Goal: Task Accomplishment & Management: Use online tool/utility

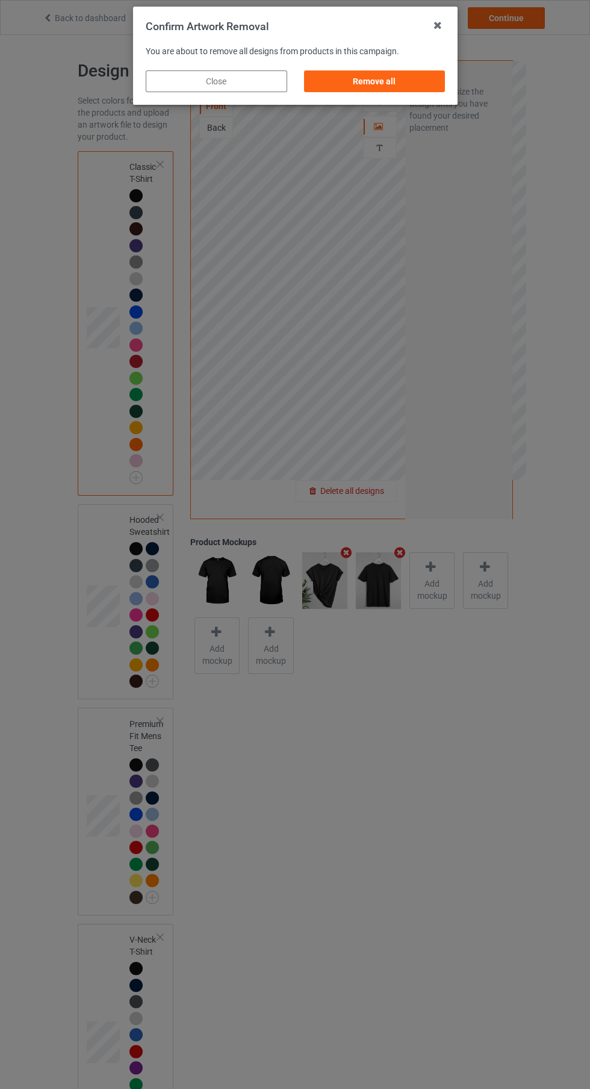
click at [409, 81] on div "Remove all" at bounding box center [375, 81] width 142 height 22
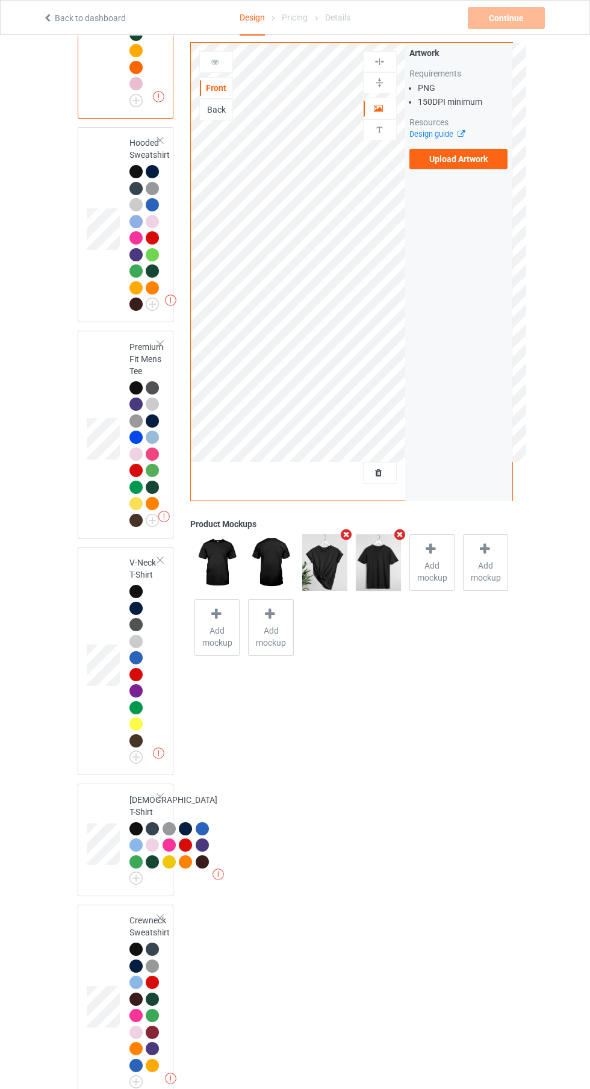
scroll to position [384, 0]
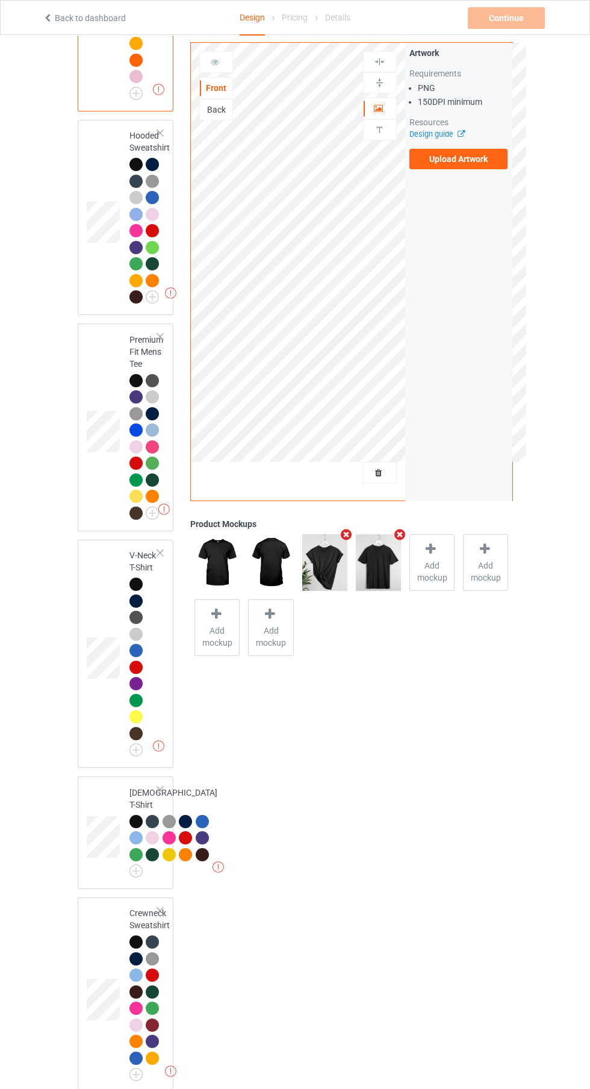
click at [579, 762] on div "Design Select colors for each of the products and upload an artwork file to des…" at bounding box center [295, 570] width 590 height 1839
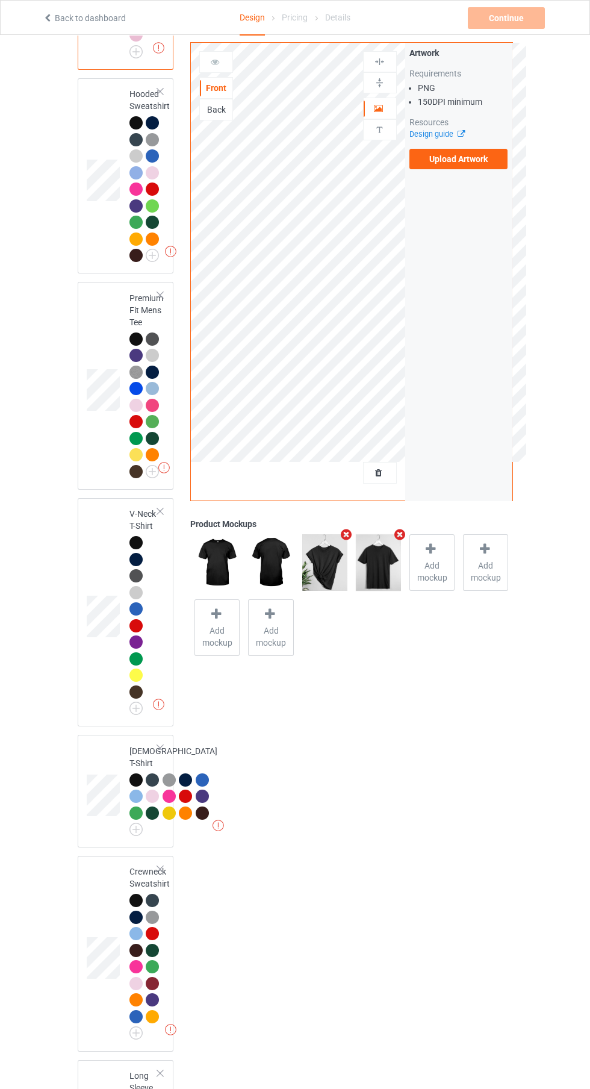
scroll to position [401, 0]
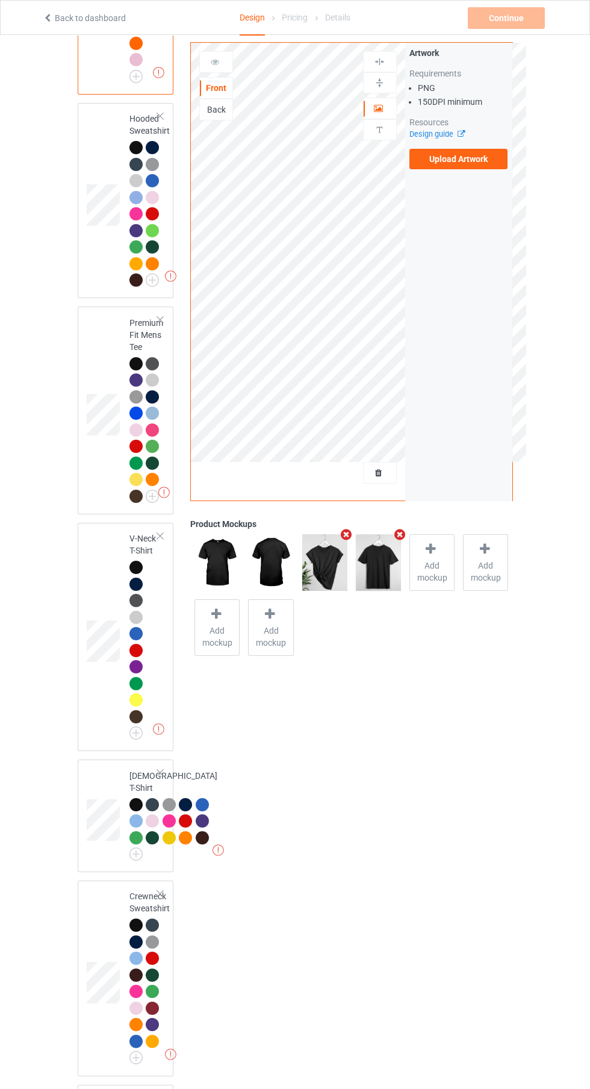
click at [483, 166] on label "Upload Artwork" at bounding box center [459, 159] width 99 height 20
click at [0, 0] on input "Upload Artwork" at bounding box center [0, 0] width 0 height 0
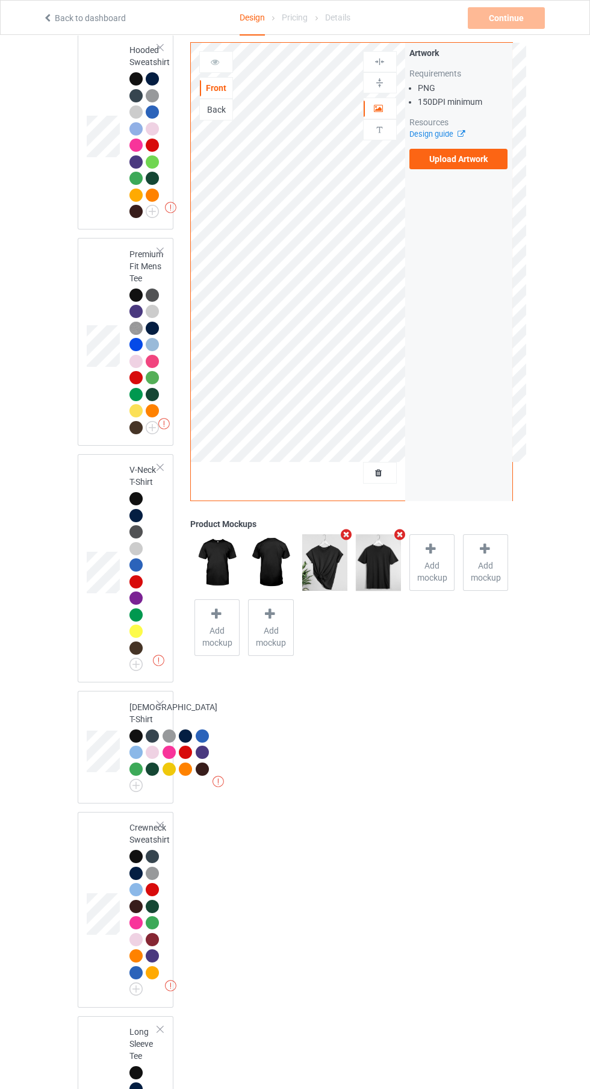
scroll to position [493, 0]
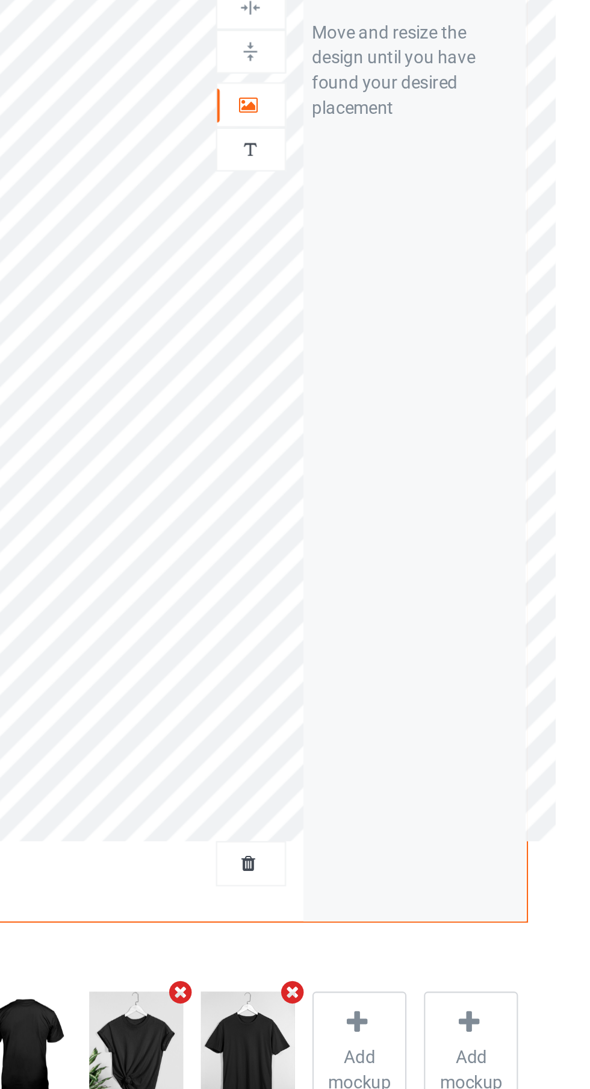
scroll to position [515, 0]
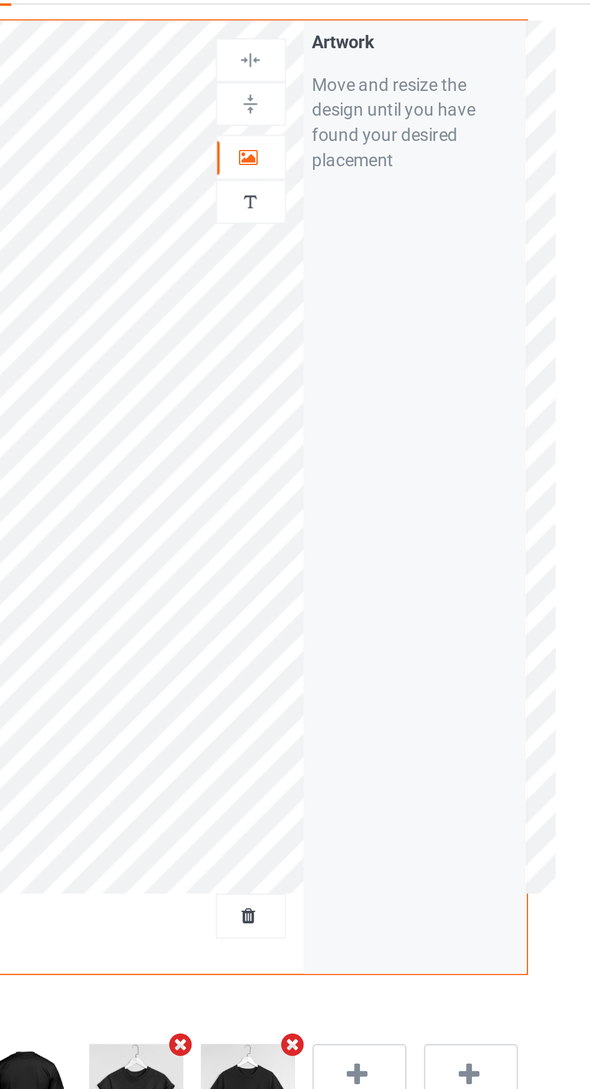
click at [388, 107] on div at bounding box center [380, 108] width 33 height 12
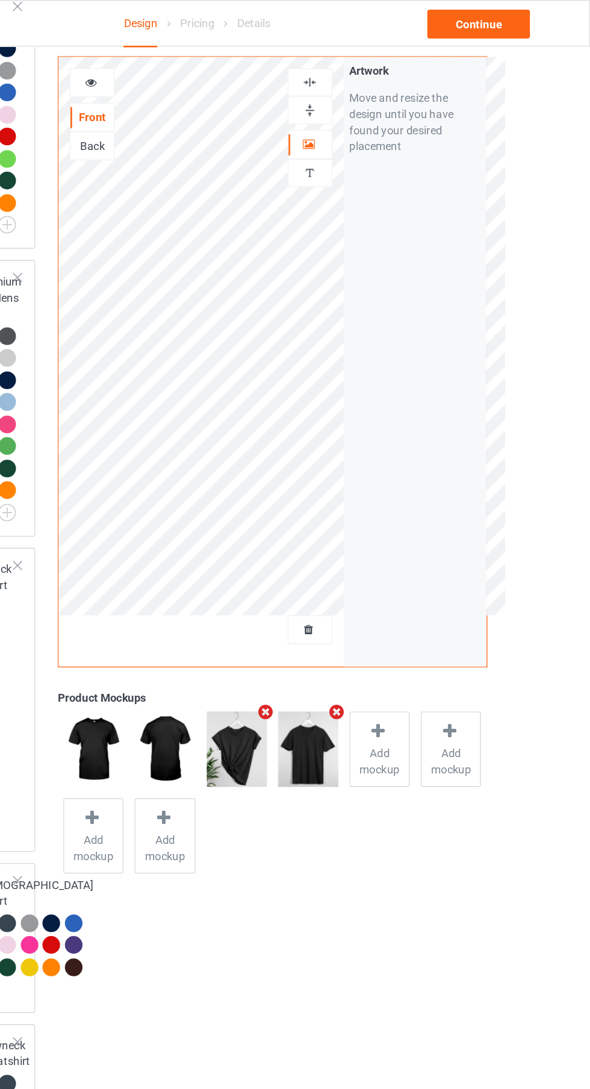
scroll to position [512, 0]
click at [429, 560] on span "Add mockup" at bounding box center [432, 571] width 44 height 24
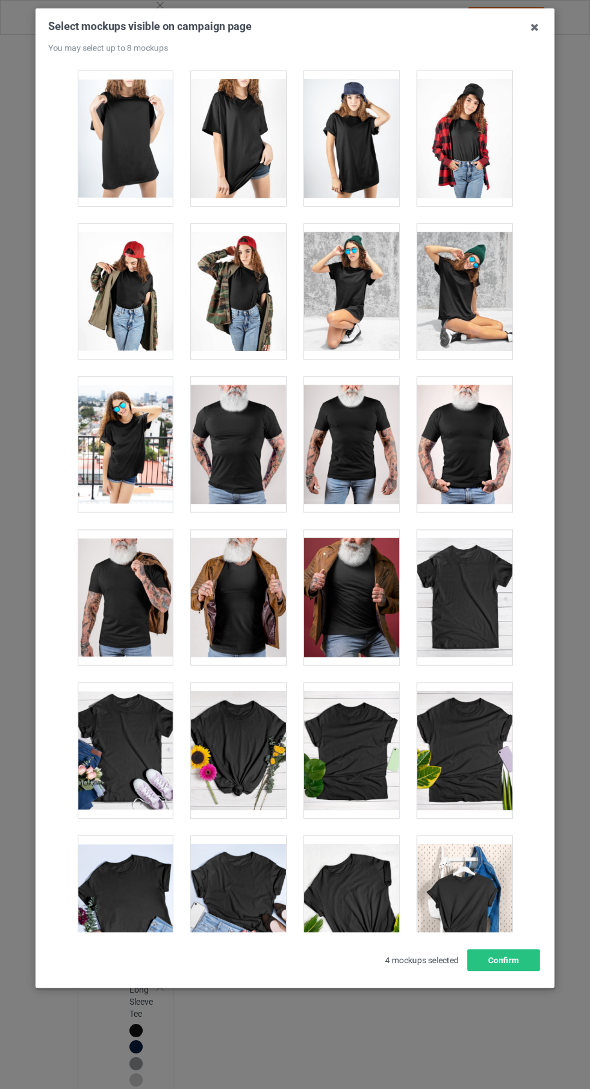
scroll to position [16647, 0]
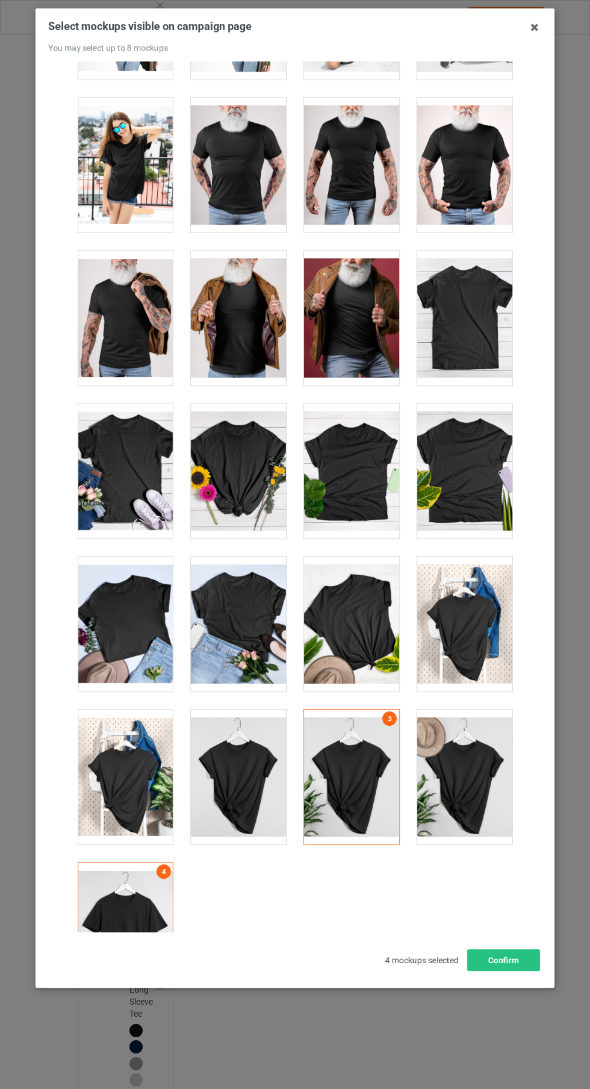
click at [493, 779] on div at bounding box center [464, 776] width 95 height 135
click at [477, 599] on div at bounding box center [464, 623] width 95 height 135
click at [484, 470] on div at bounding box center [464, 471] width 95 height 135
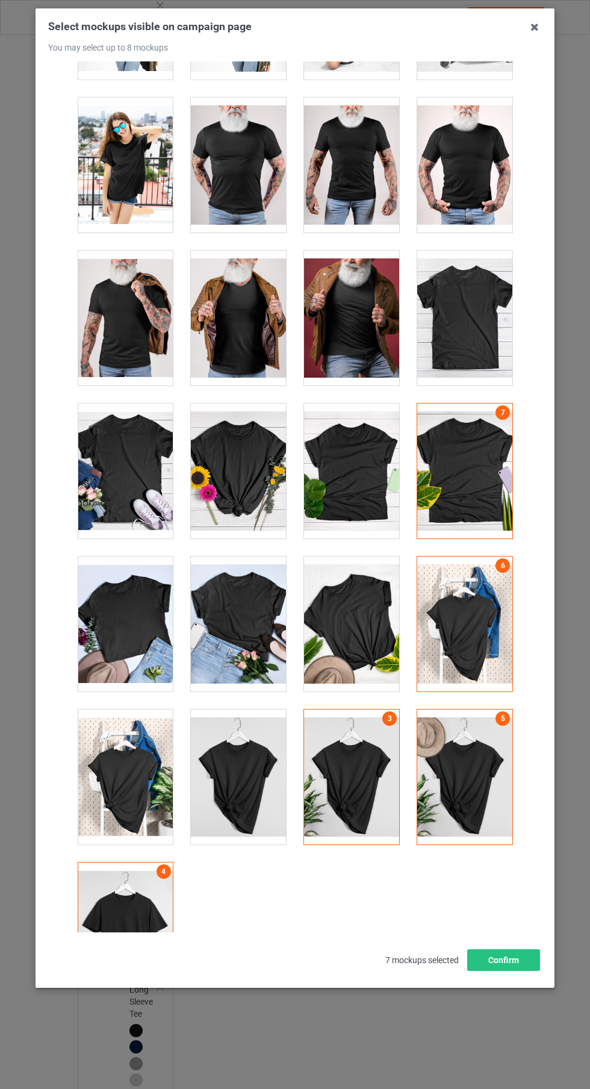
click at [535, 28] on icon at bounding box center [534, 26] width 19 height 19
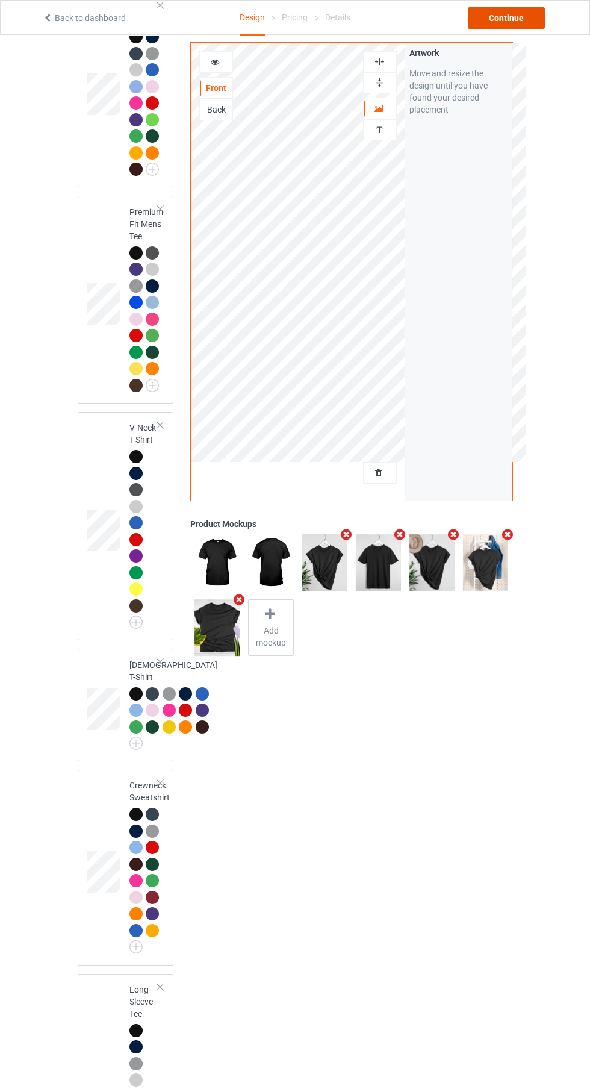
click at [537, 10] on div "Continue" at bounding box center [506, 18] width 77 height 22
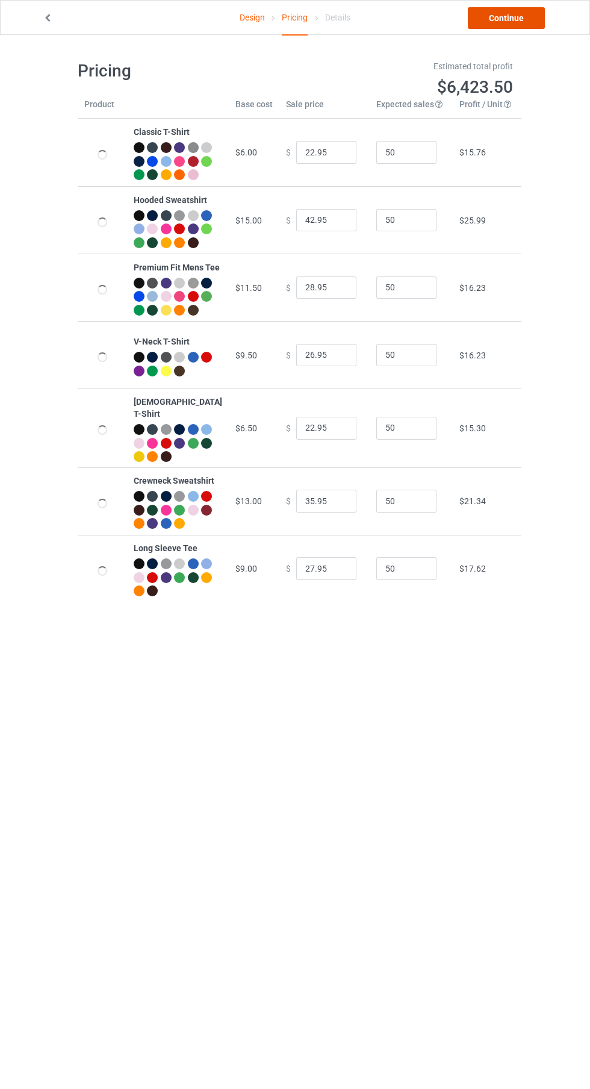
click at [515, 20] on link "Continue" at bounding box center [506, 18] width 77 height 22
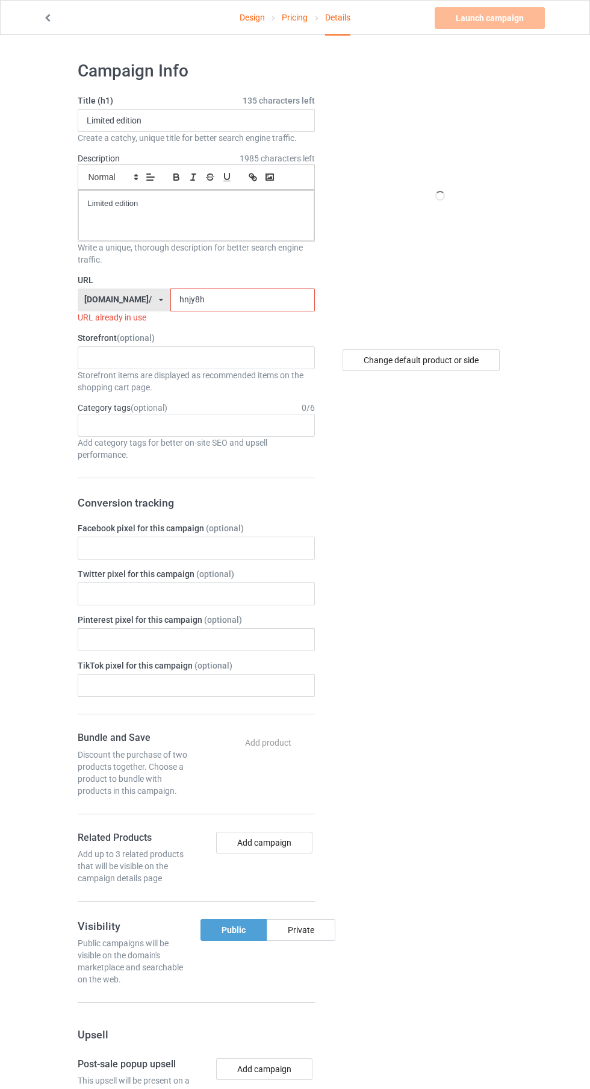
click at [289, 303] on input "hnjy8h" at bounding box center [242, 299] width 145 height 23
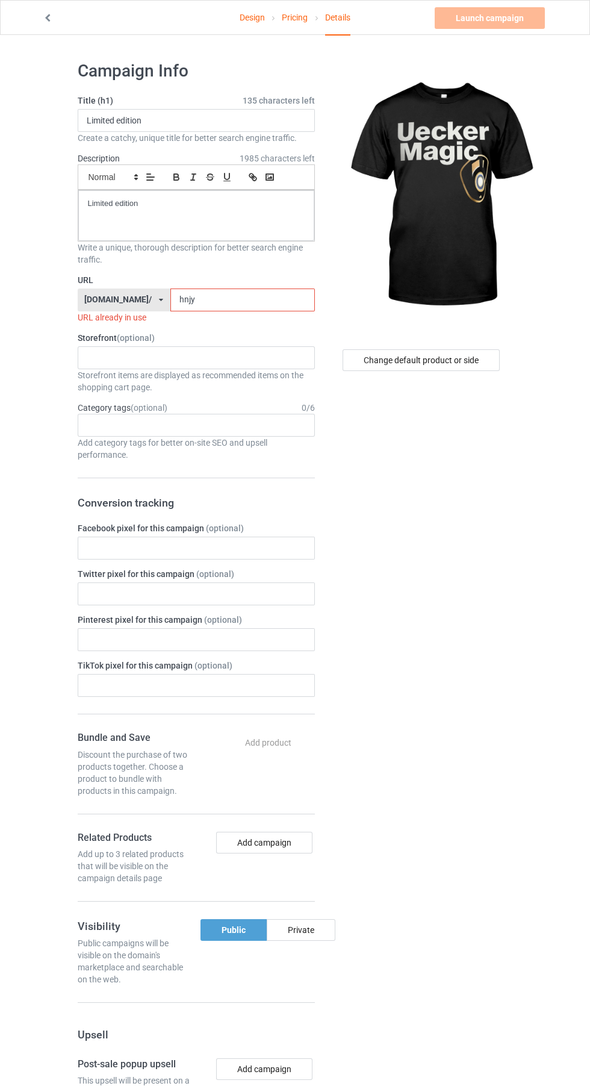
scroll to position [7, 0]
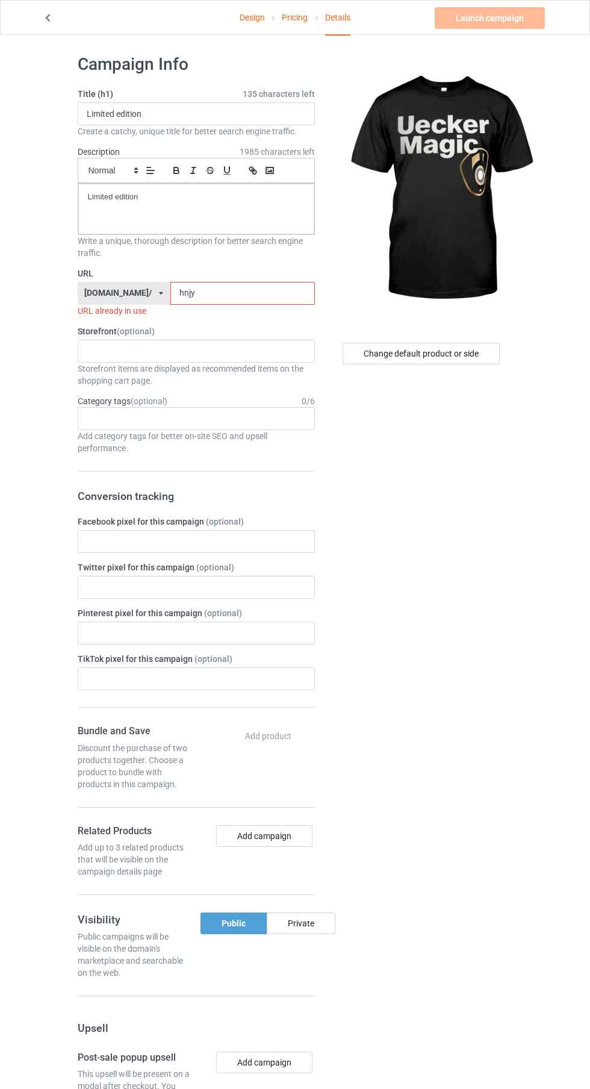
click at [298, 288] on input "hnjy" at bounding box center [242, 293] width 145 height 23
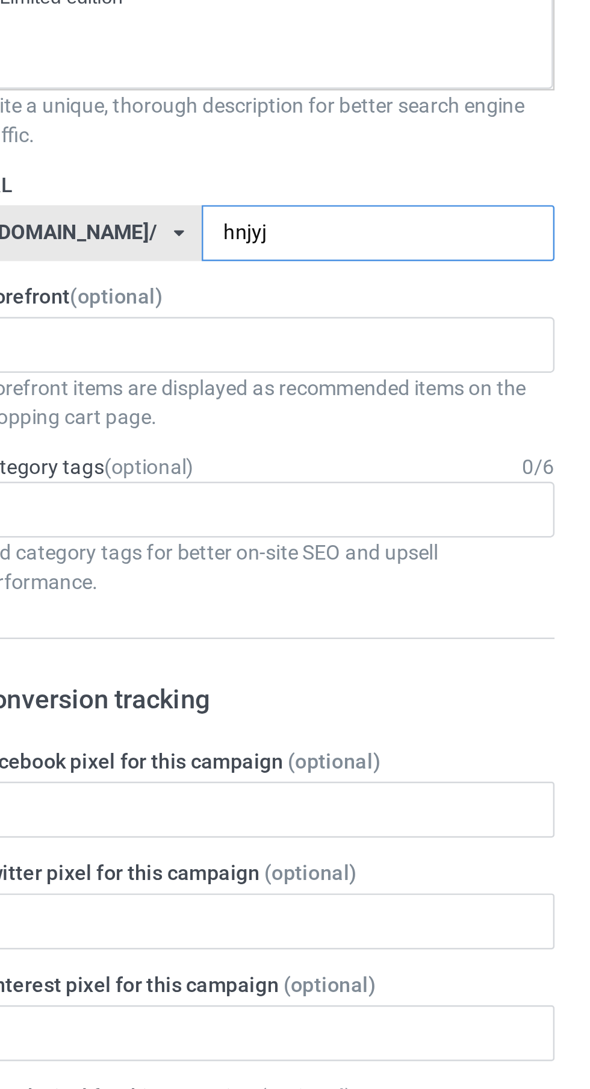
type input "hnjyjk"
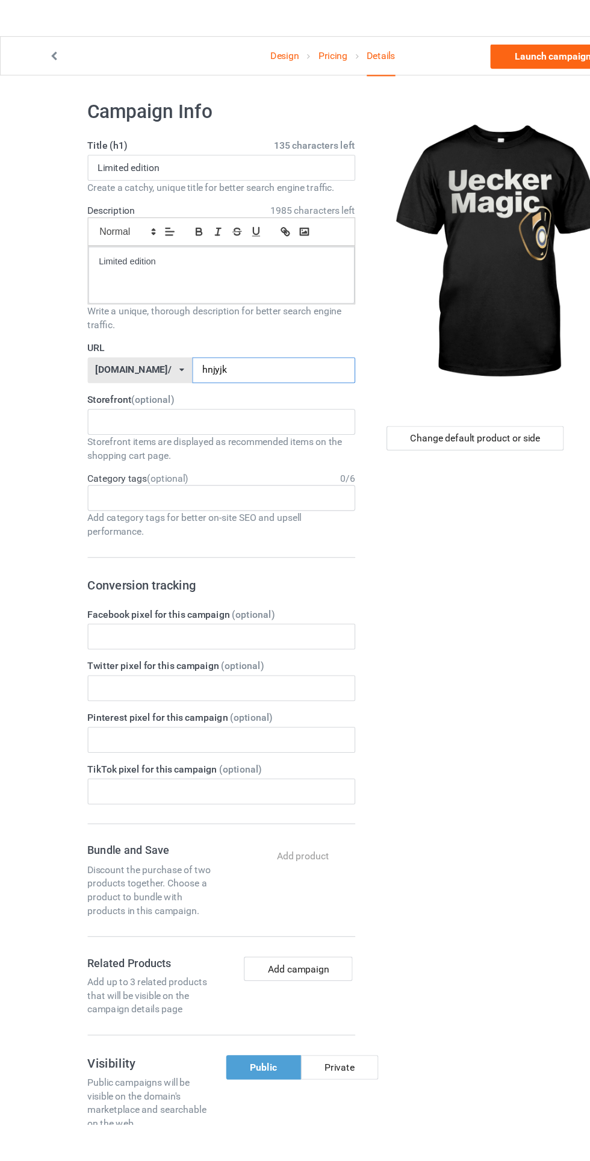
scroll to position [0, 0]
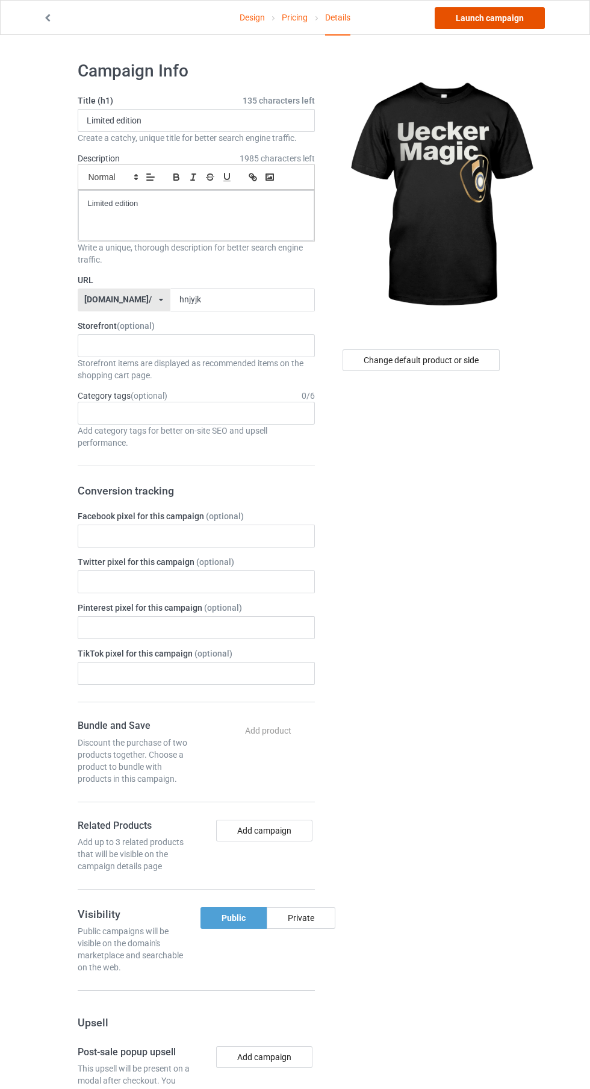
click at [524, 20] on link "Launch campaign" at bounding box center [490, 18] width 110 height 22
click at [258, 34] on link "Design" at bounding box center [252, 18] width 25 height 34
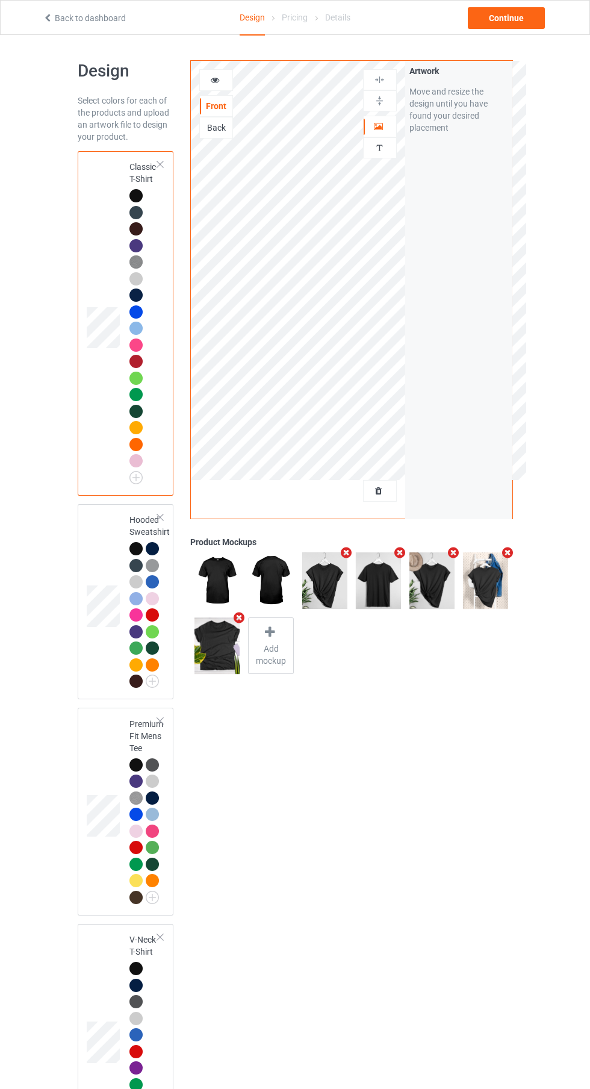
click at [153, 632] on div at bounding box center [152, 631] width 13 height 13
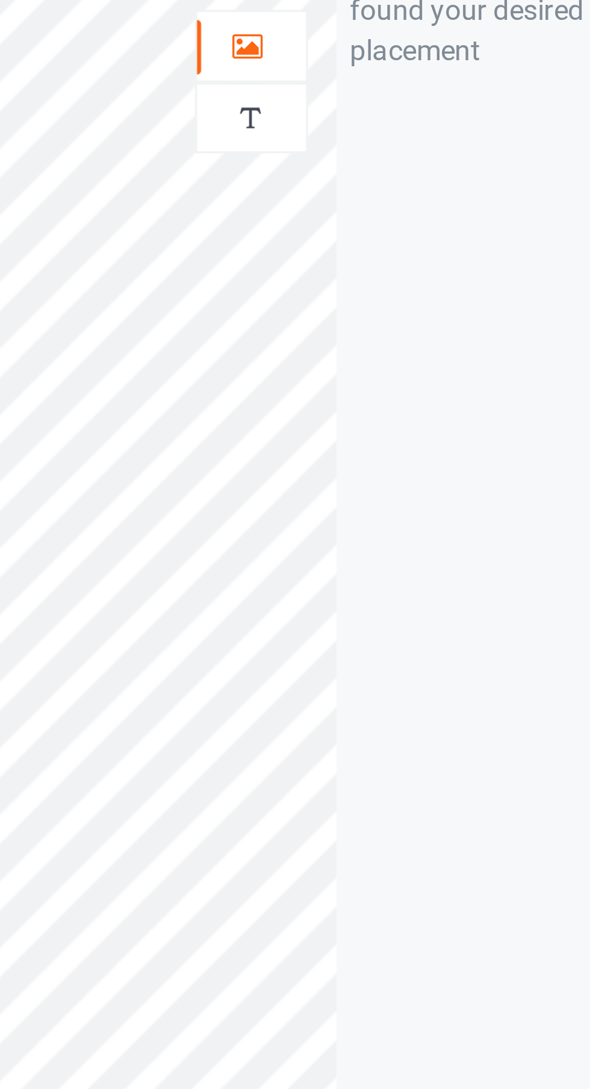
click at [390, 128] on div at bounding box center [380, 126] width 33 height 12
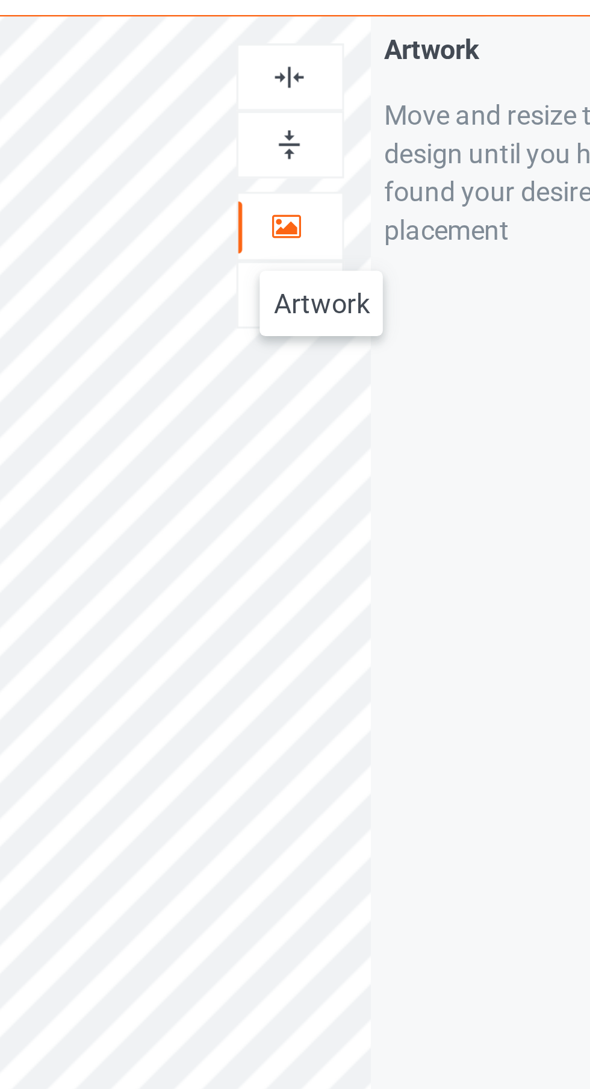
click at [385, 81] on img at bounding box center [379, 79] width 11 height 11
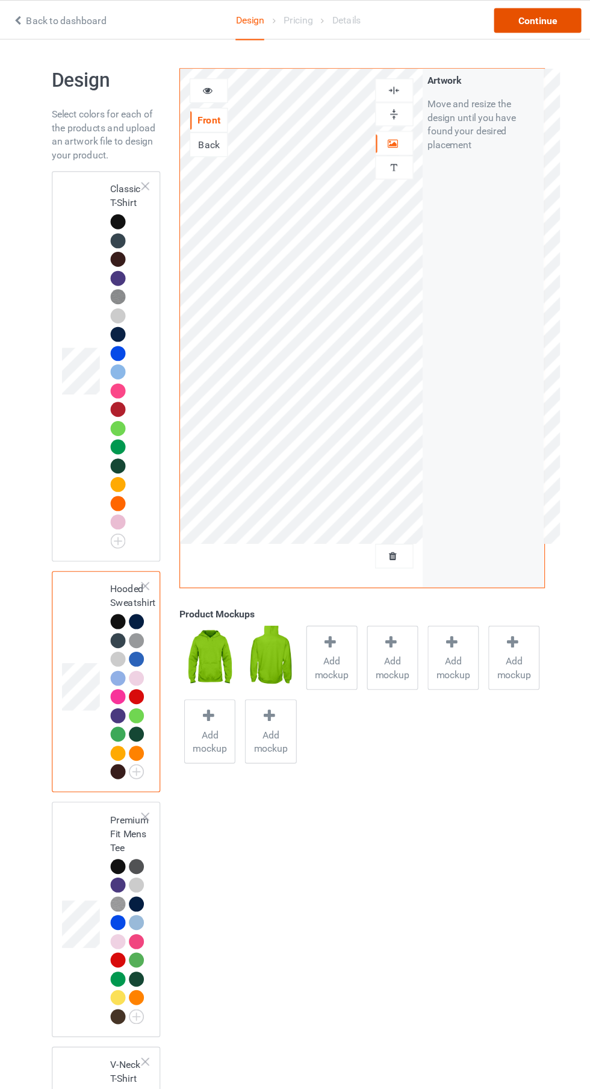
click at [526, 11] on div "Continue" at bounding box center [506, 18] width 77 height 22
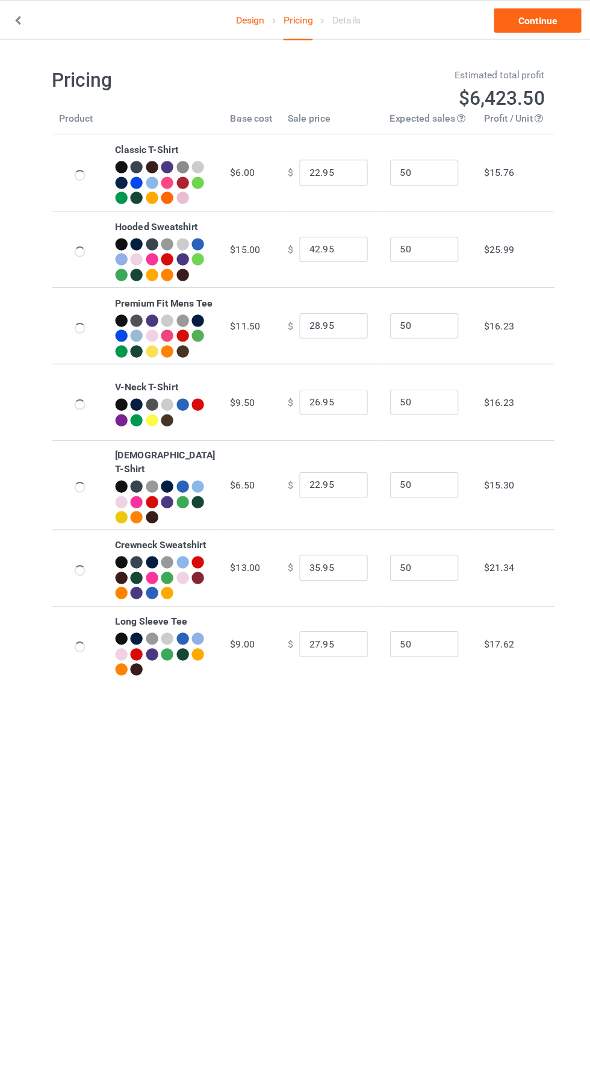
click at [524, 11] on link "Continue" at bounding box center [506, 18] width 77 height 22
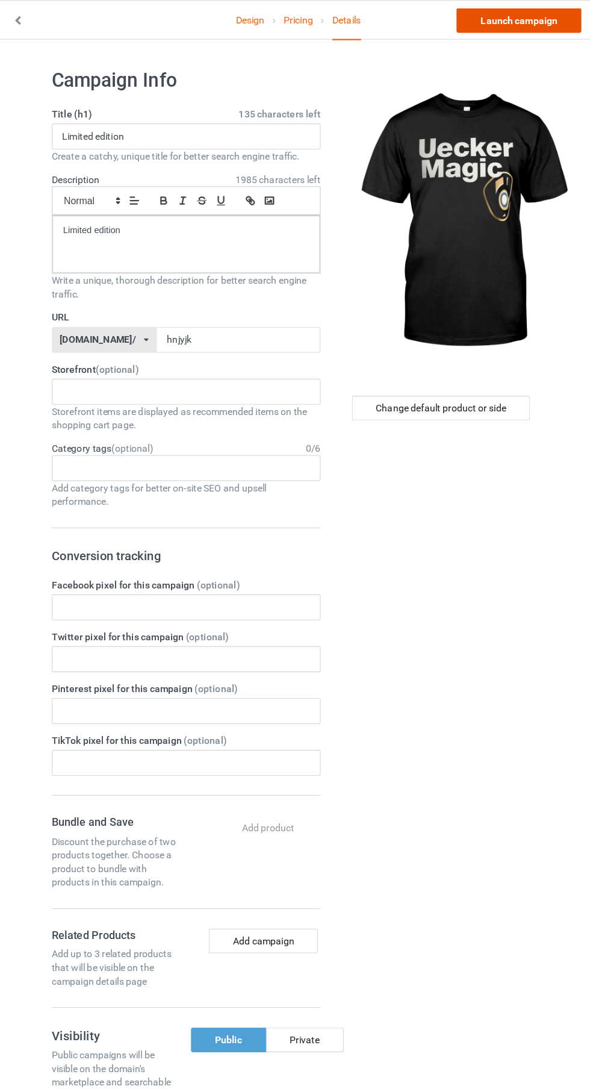
click at [525, 26] on link "Launch campaign" at bounding box center [490, 18] width 110 height 22
